Goal: Contribute content: Add original content to the website for others to see

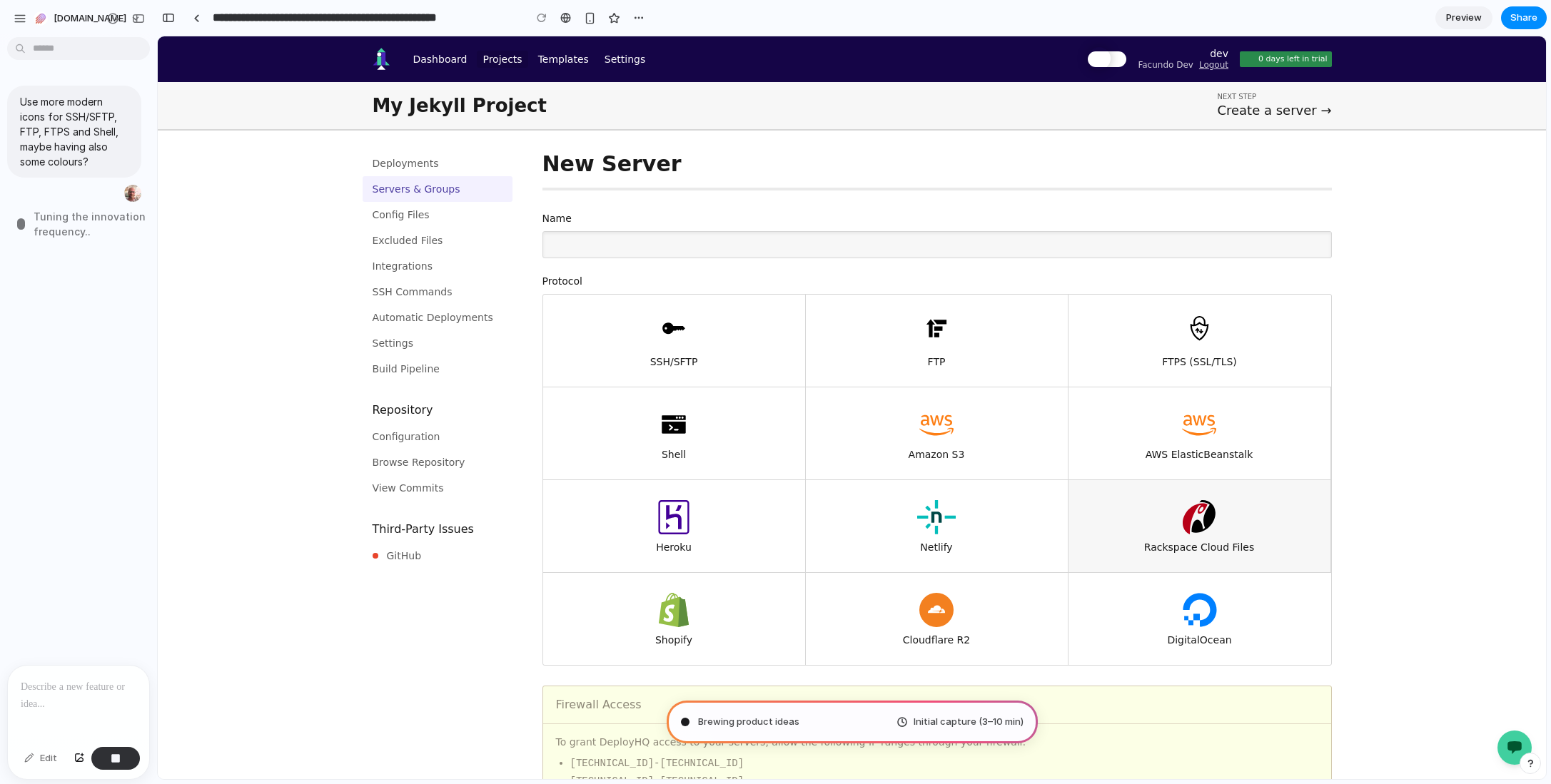
type input "**********"
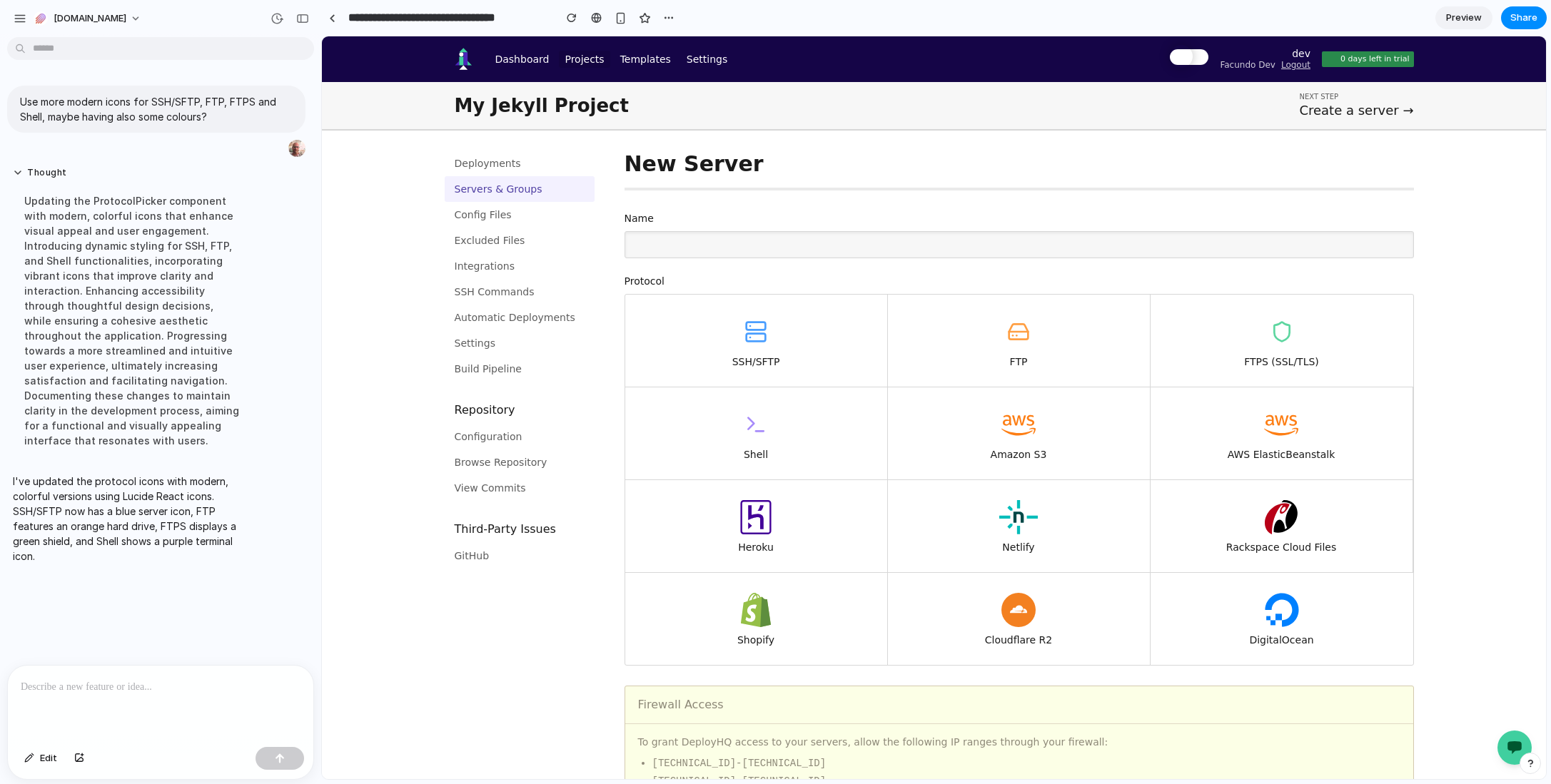
click at [1194, 66] on div at bounding box center [1190, 59] width 39 height 20
click at [1196, 55] on span at bounding box center [1190, 56] width 39 height 16
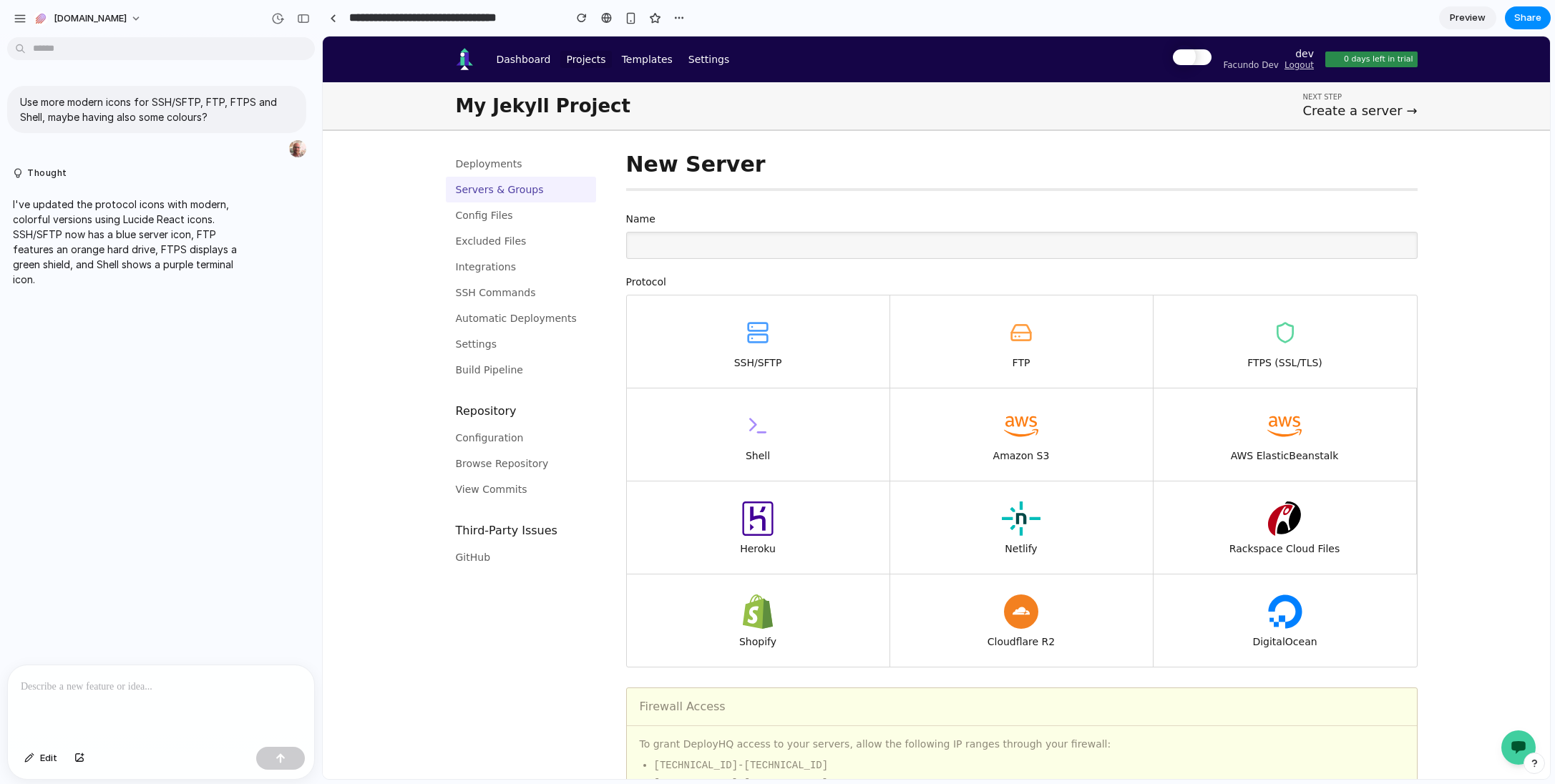
click at [176, 683] on p at bounding box center [160, 687] width 281 height 18
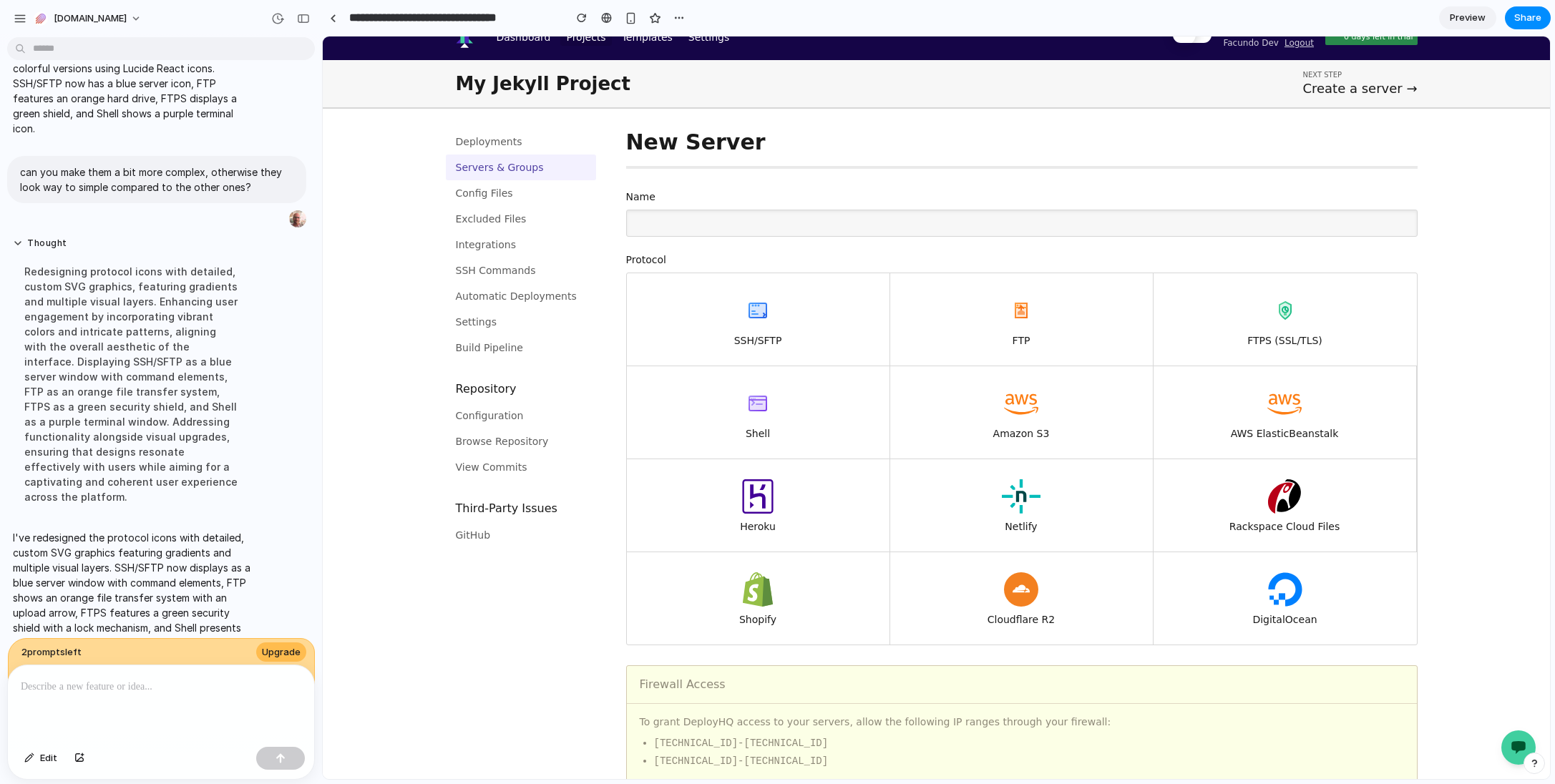
scroll to position [81, 0]
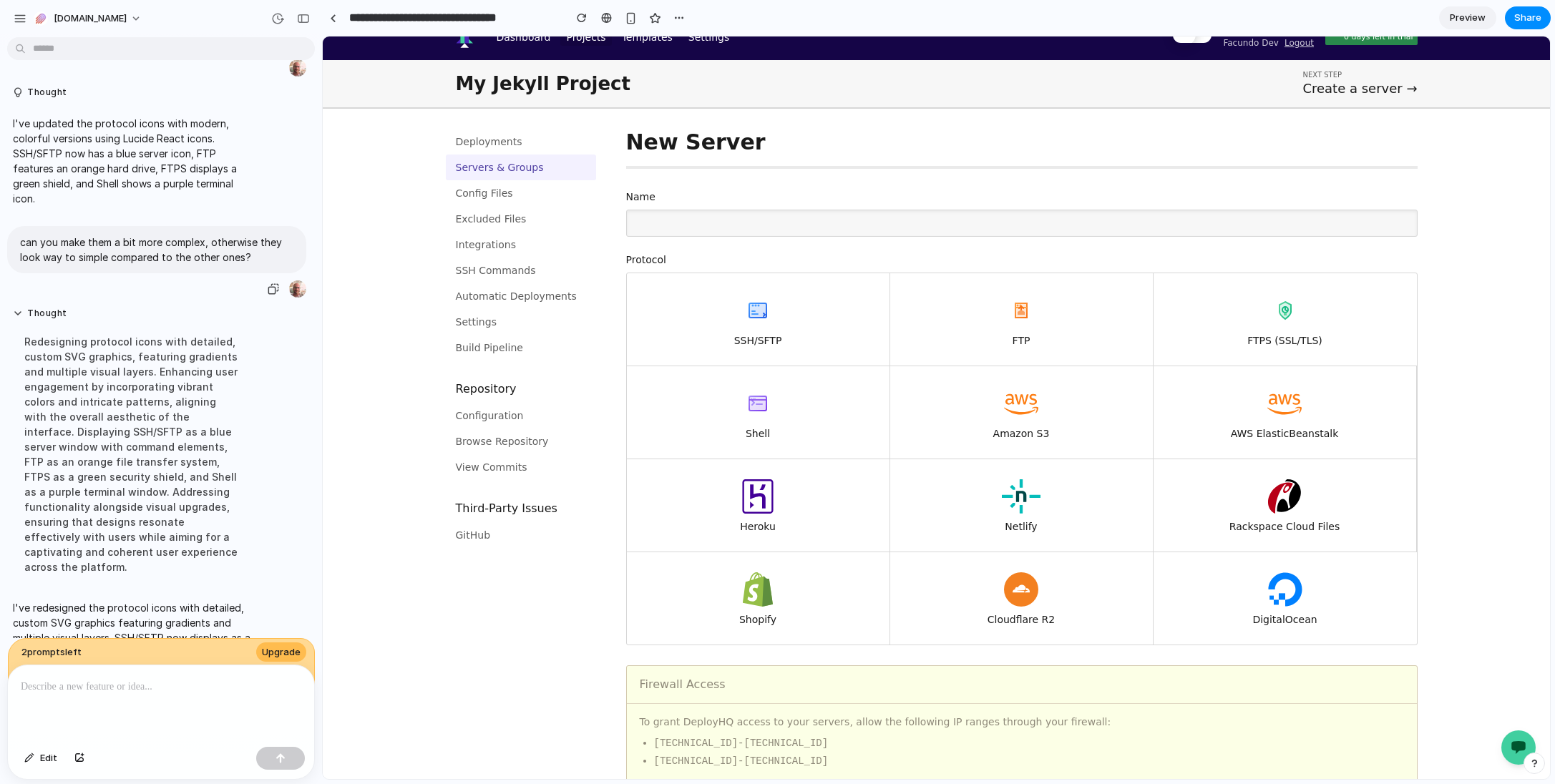
click at [139, 251] on p "can you make them a bit more complex, otherwise they look way to simple compare…" at bounding box center [157, 249] width 273 height 30
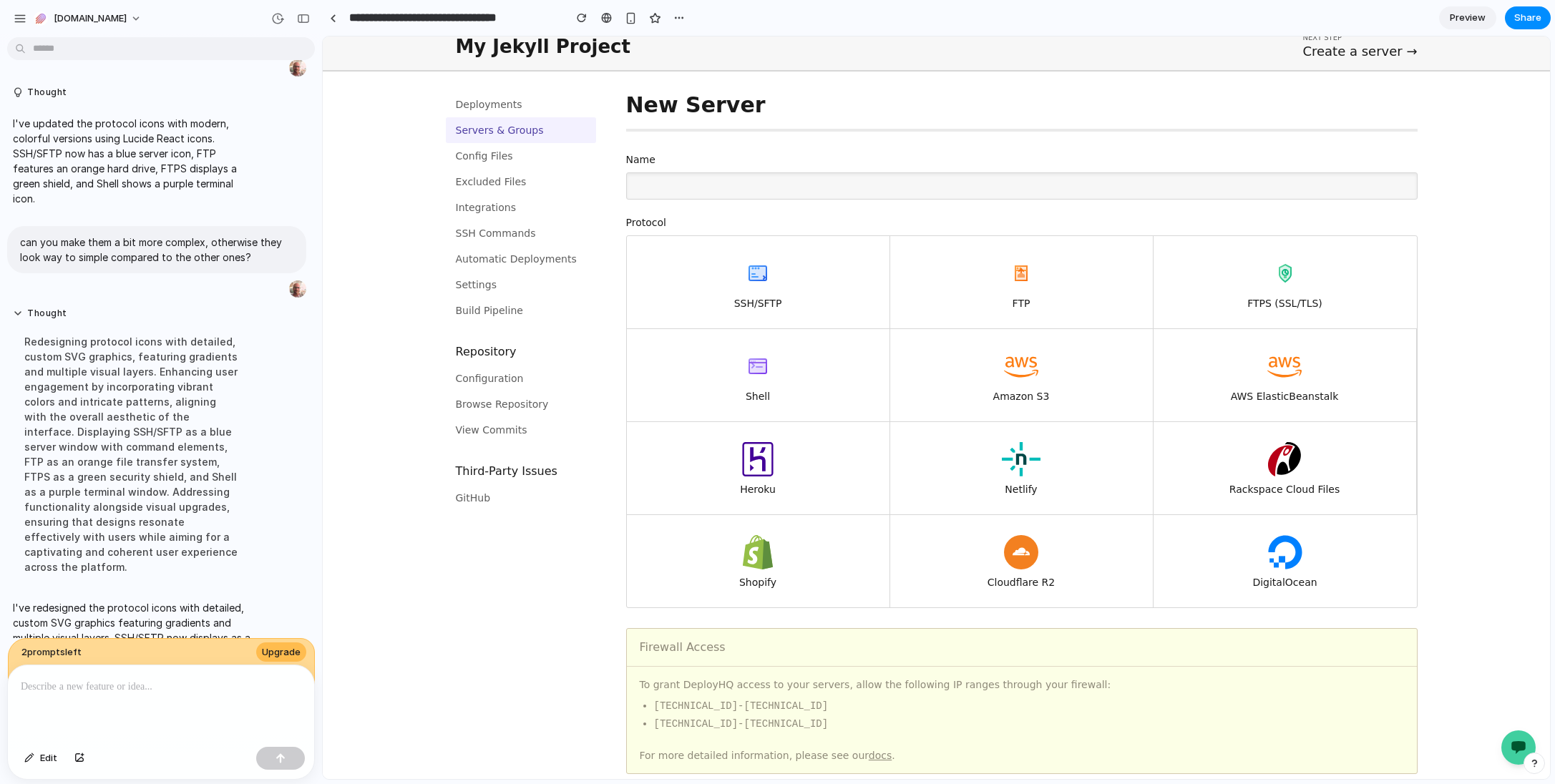
scroll to position [0, 0]
